Goal: Check status: Check status

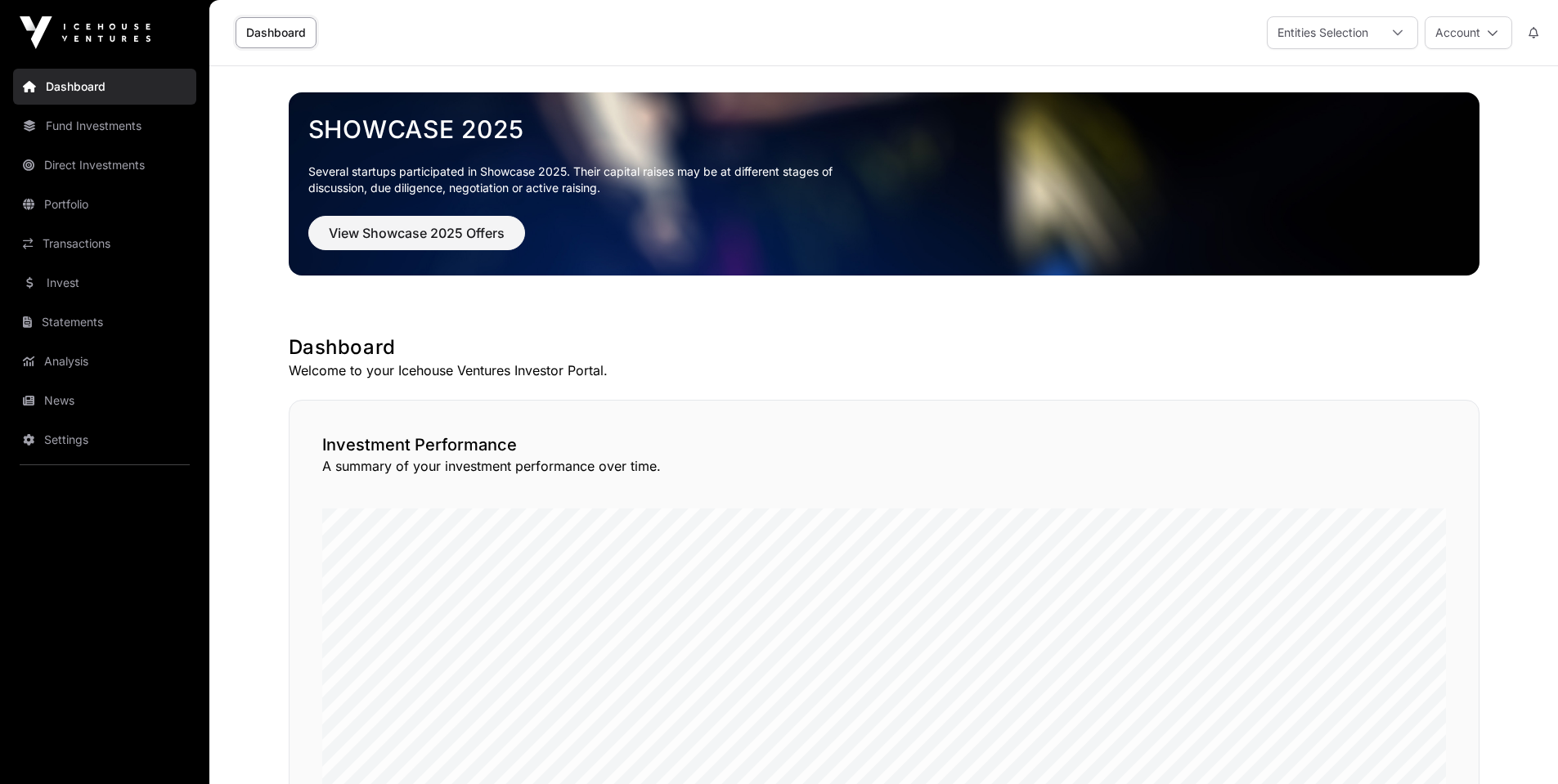
click at [91, 315] on link "Statements" at bounding box center [104, 322] width 183 height 36
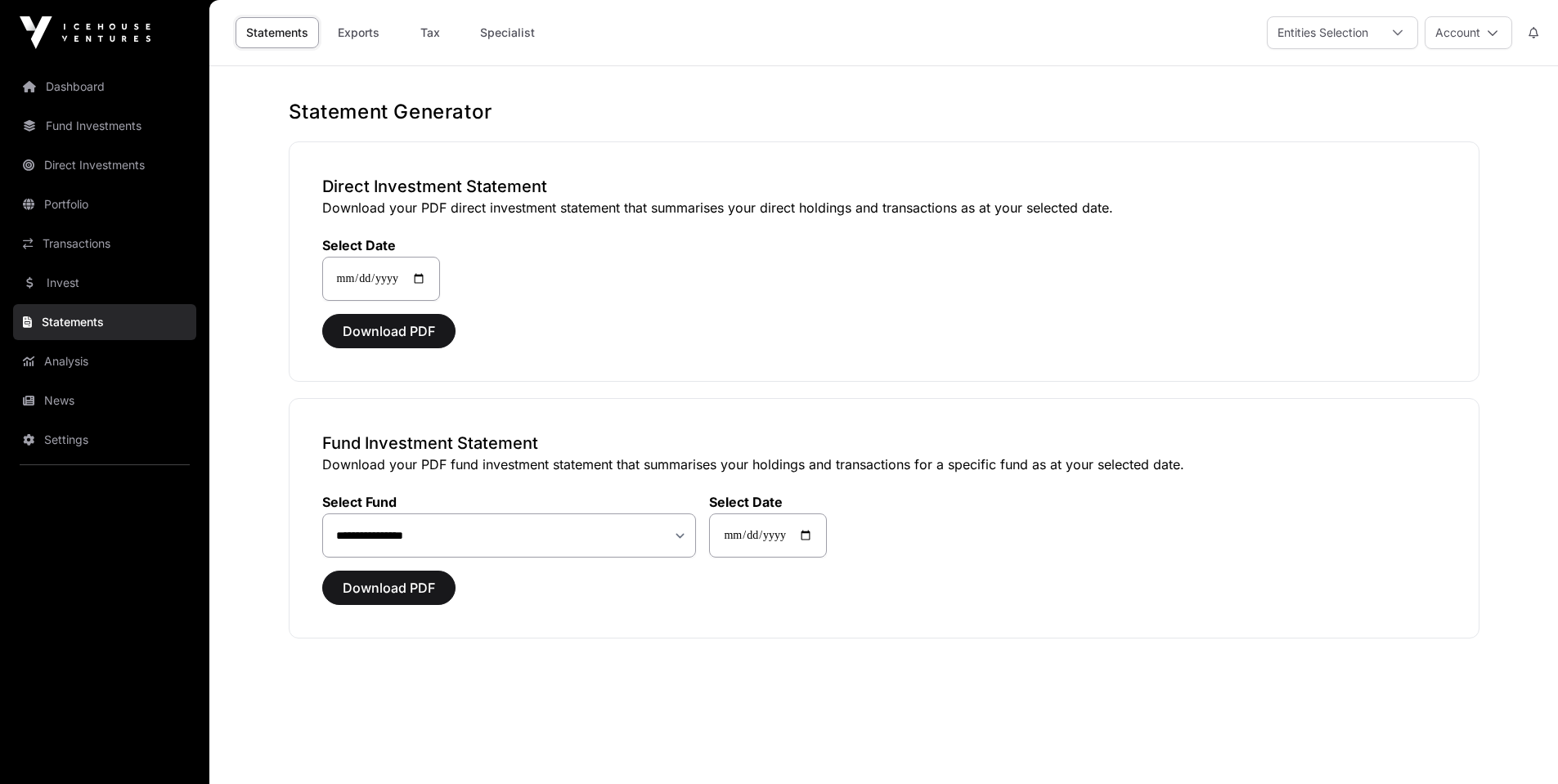
click at [68, 247] on link "Transactions" at bounding box center [104, 243] width 183 height 36
click at [89, 242] on link "Transactions" at bounding box center [104, 243] width 183 height 36
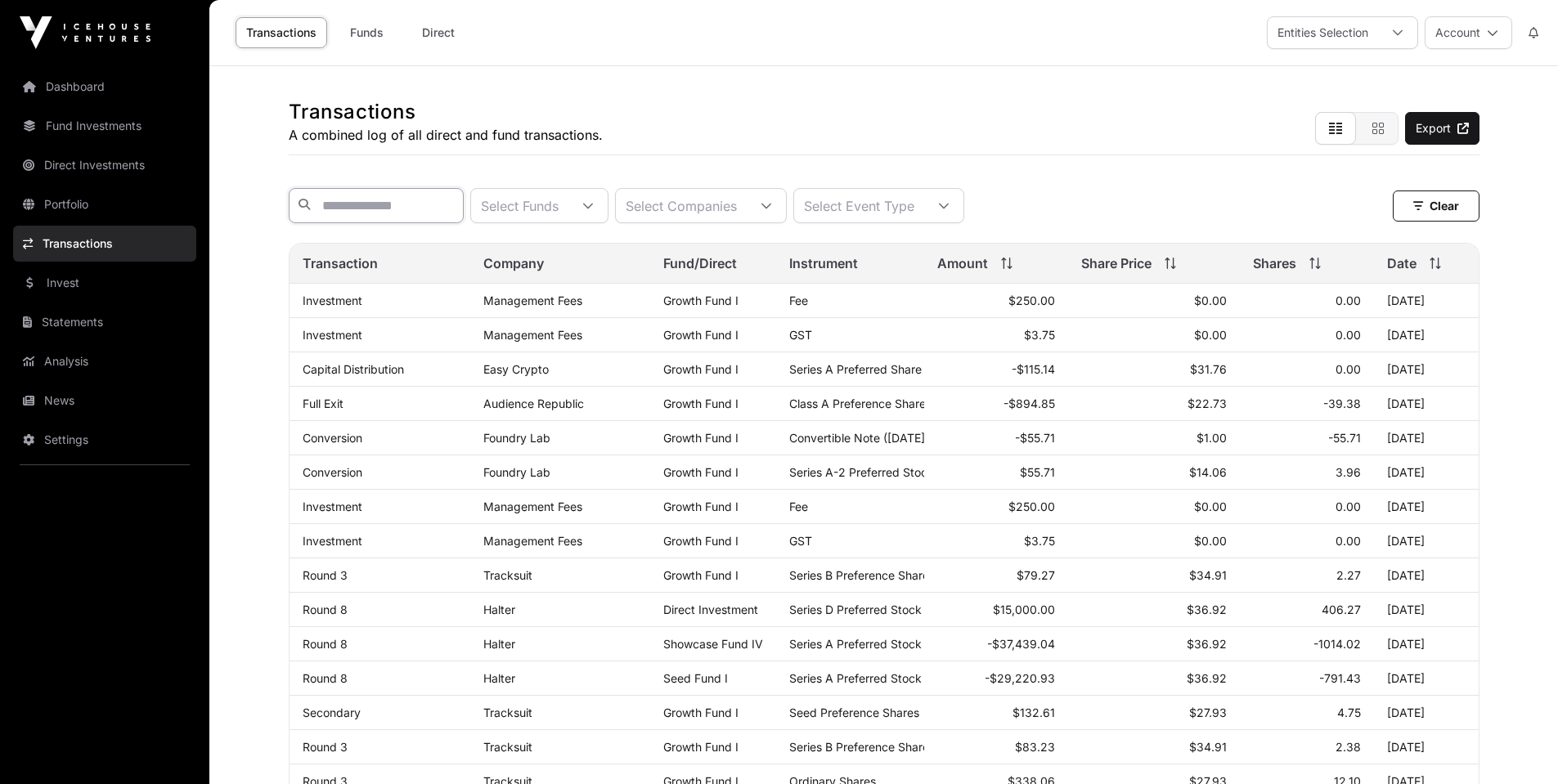
click at [464, 208] on input "text" at bounding box center [376, 206] width 175 height 35
click at [772, 205] on icon at bounding box center [767, 206] width 12 height 12
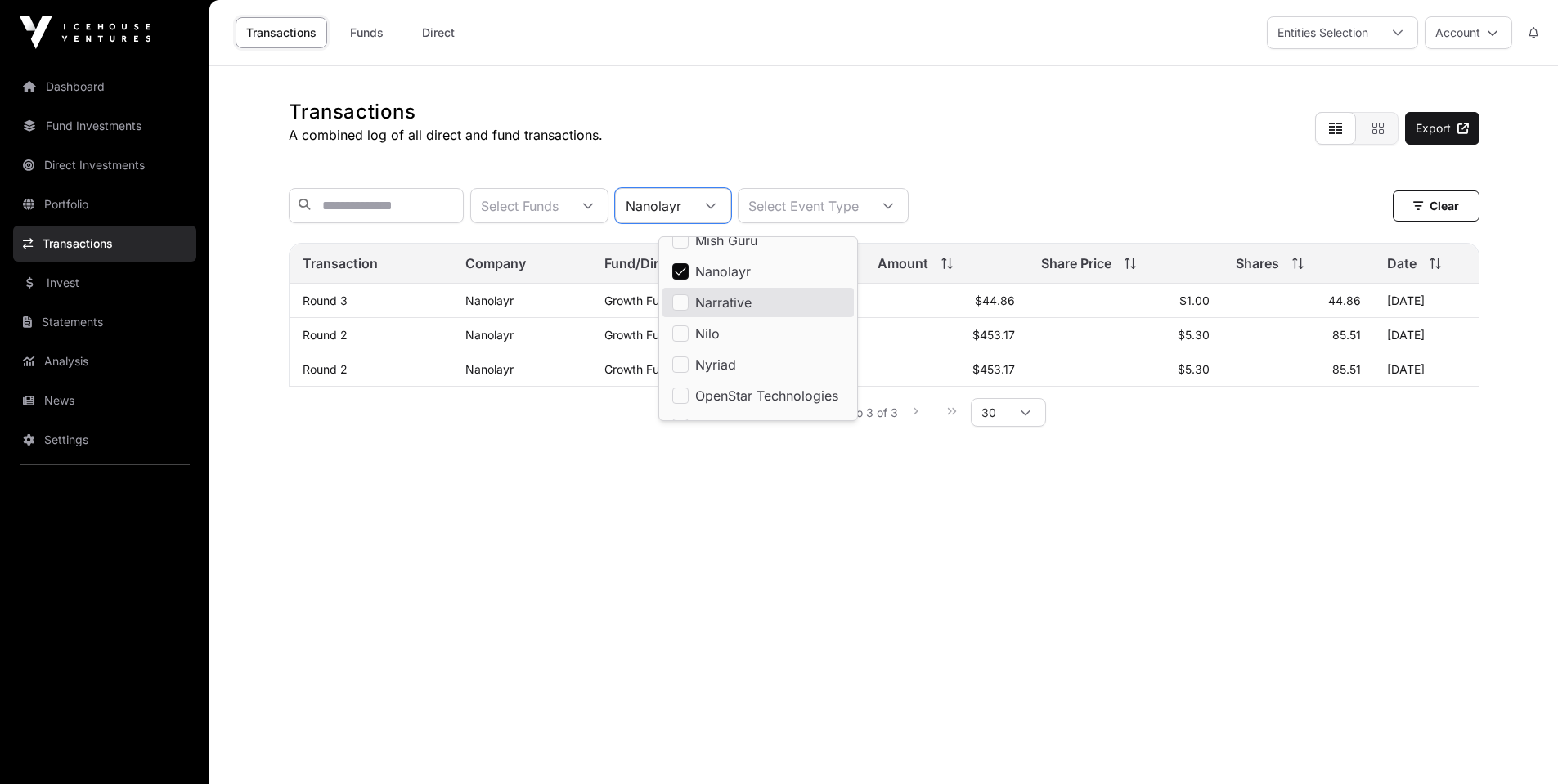
scroll to position [1248, 0]
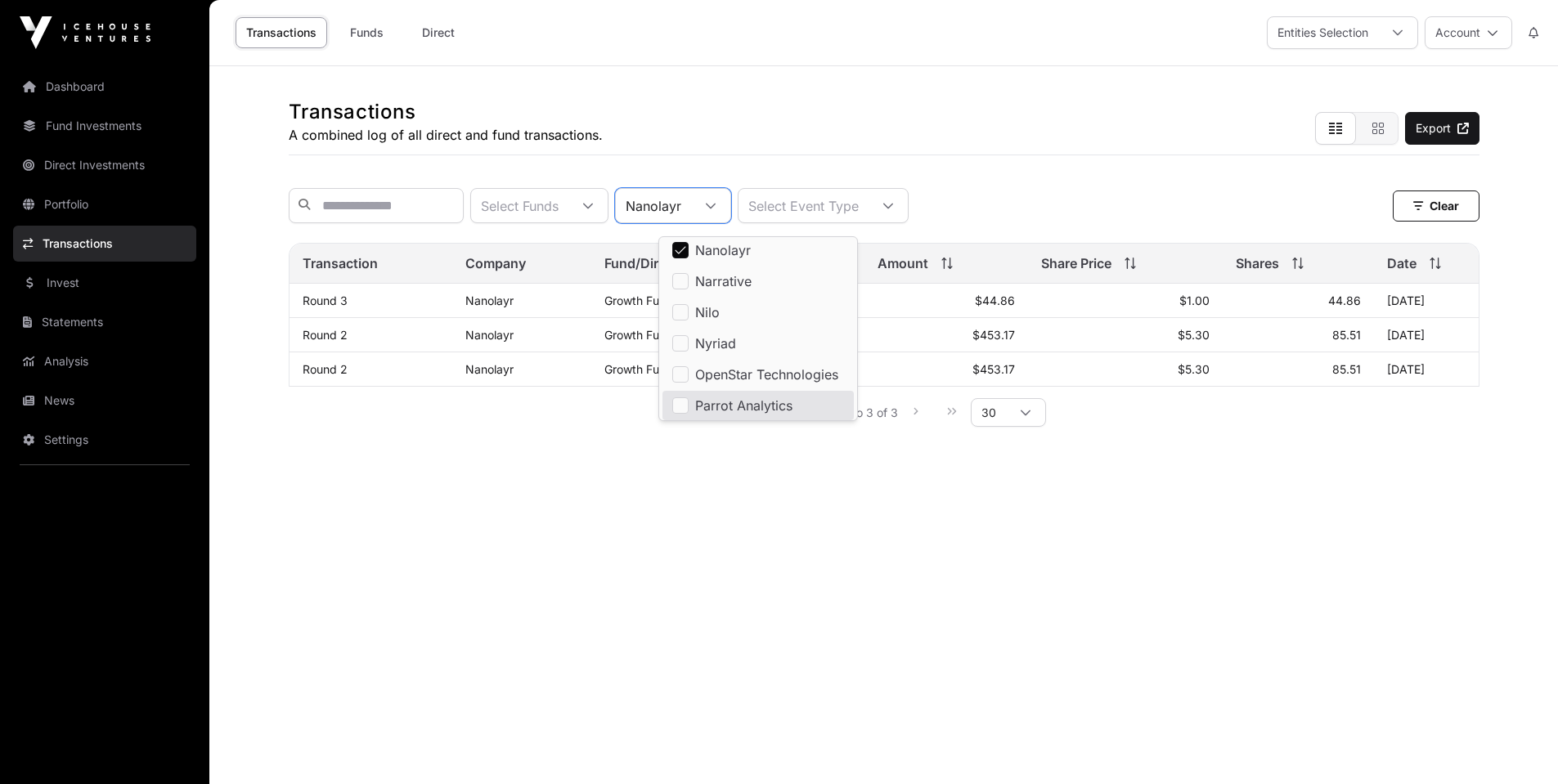
click at [932, 545] on main "Transactions A combined log of all direct and fund transactions. Export Select …" at bounding box center [884, 458] width 1349 height 784
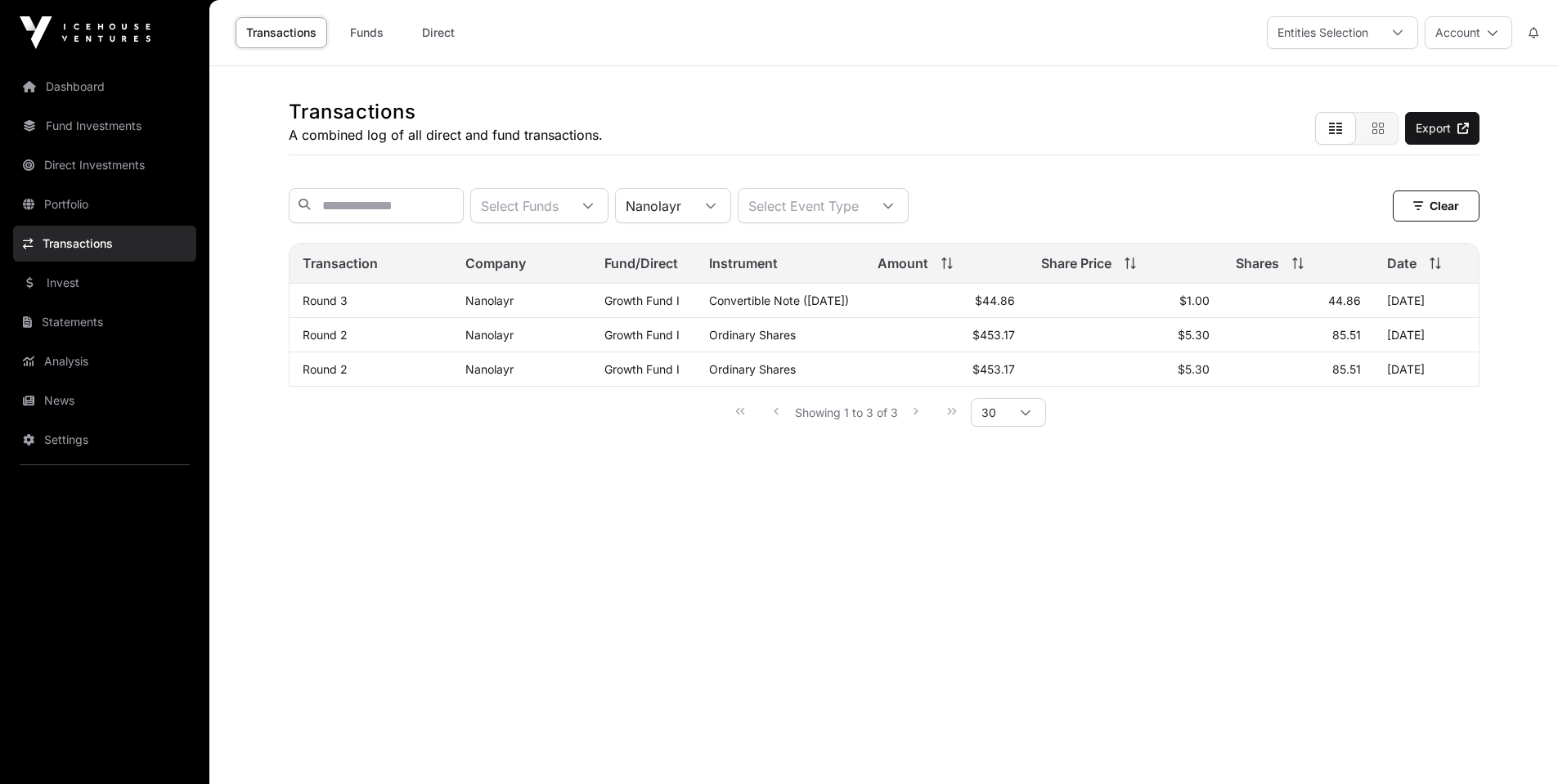
click at [730, 209] on div at bounding box center [711, 205] width 40 height 34
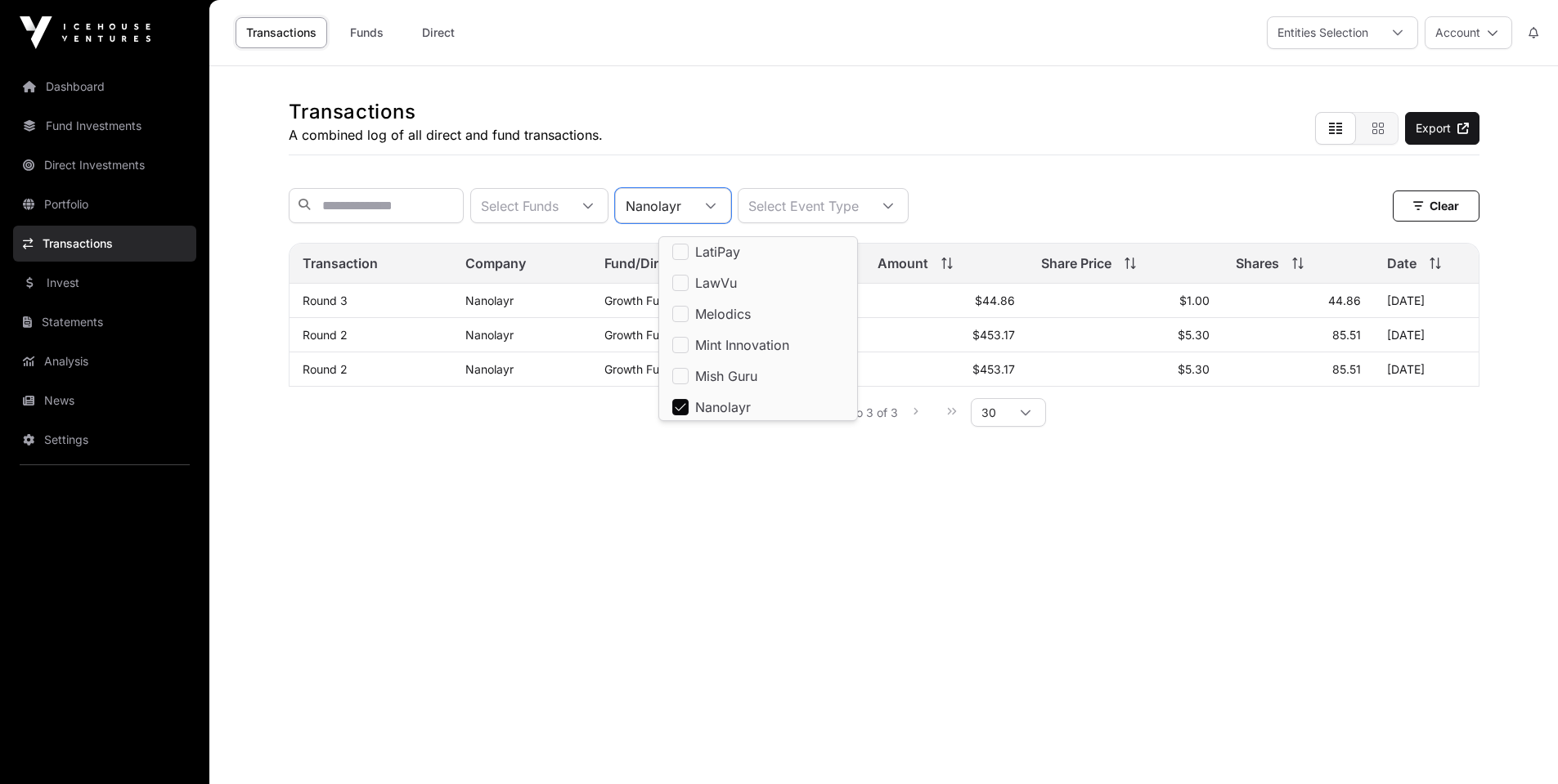
scroll to position [1092, 0]
